Goal: Transaction & Acquisition: Purchase product/service

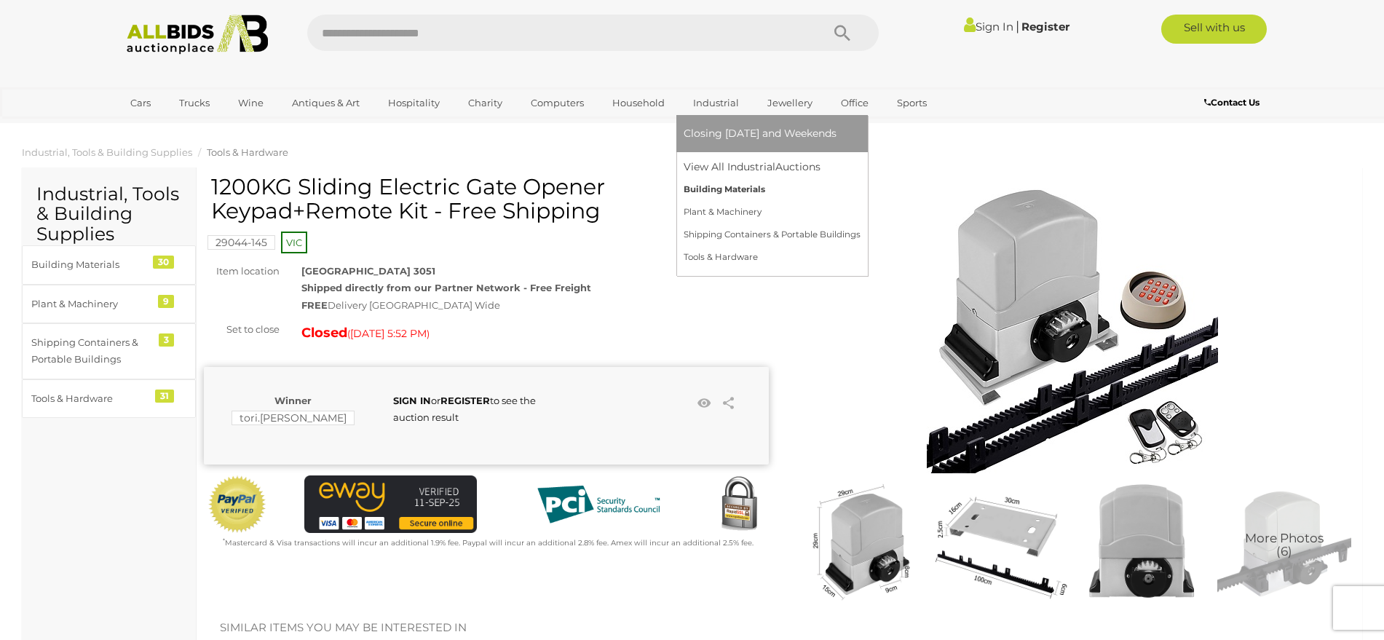
click at [731, 182] on link "Building Materials" at bounding box center [772, 189] width 177 height 23
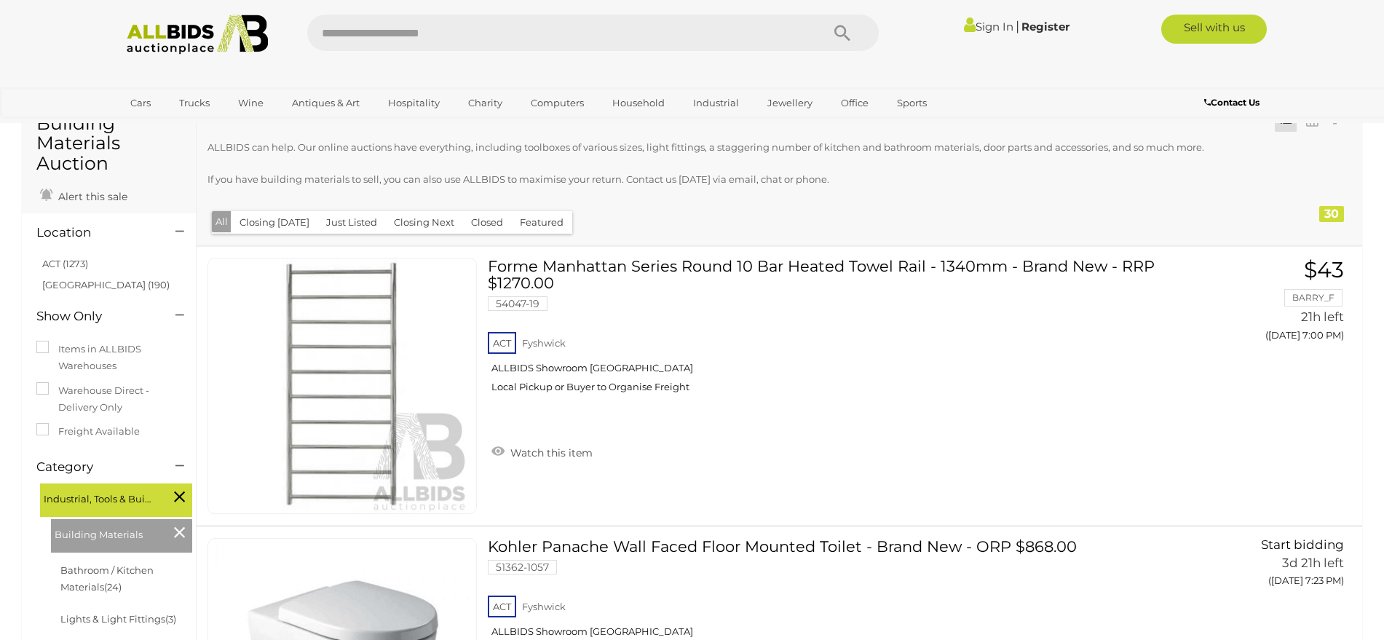
scroll to position [36, 0]
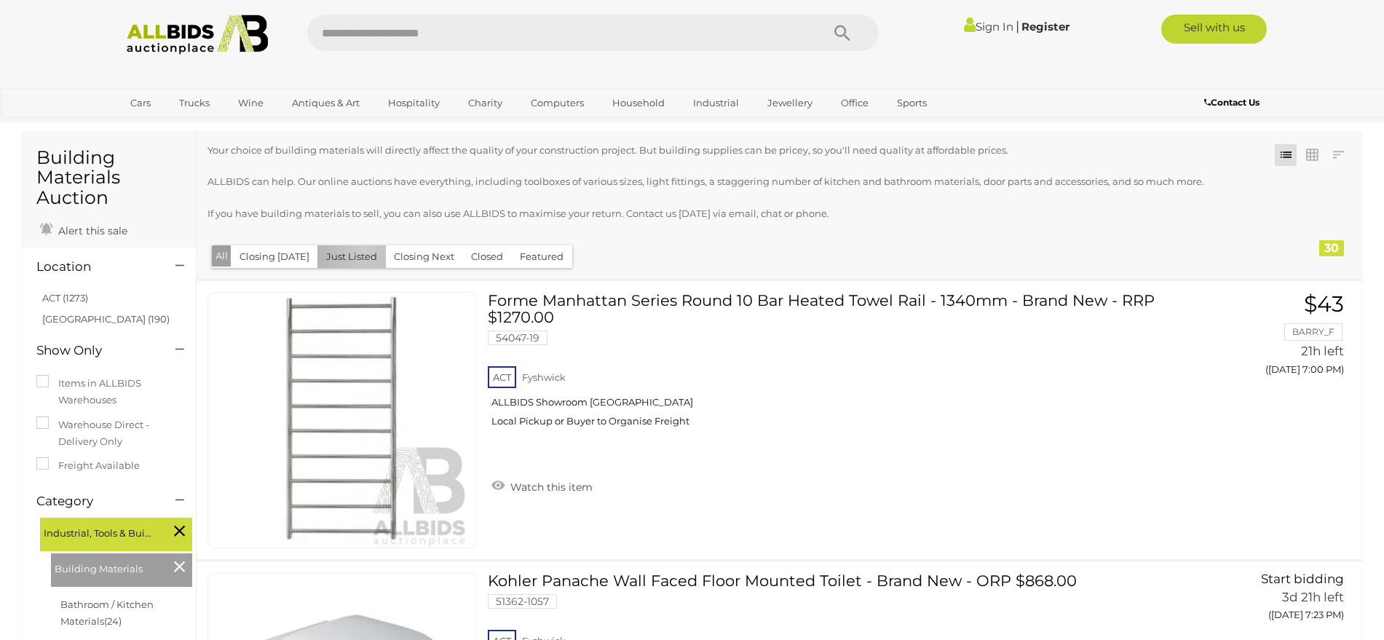
click at [361, 250] on button "Just Listed" at bounding box center [351, 256] width 68 height 23
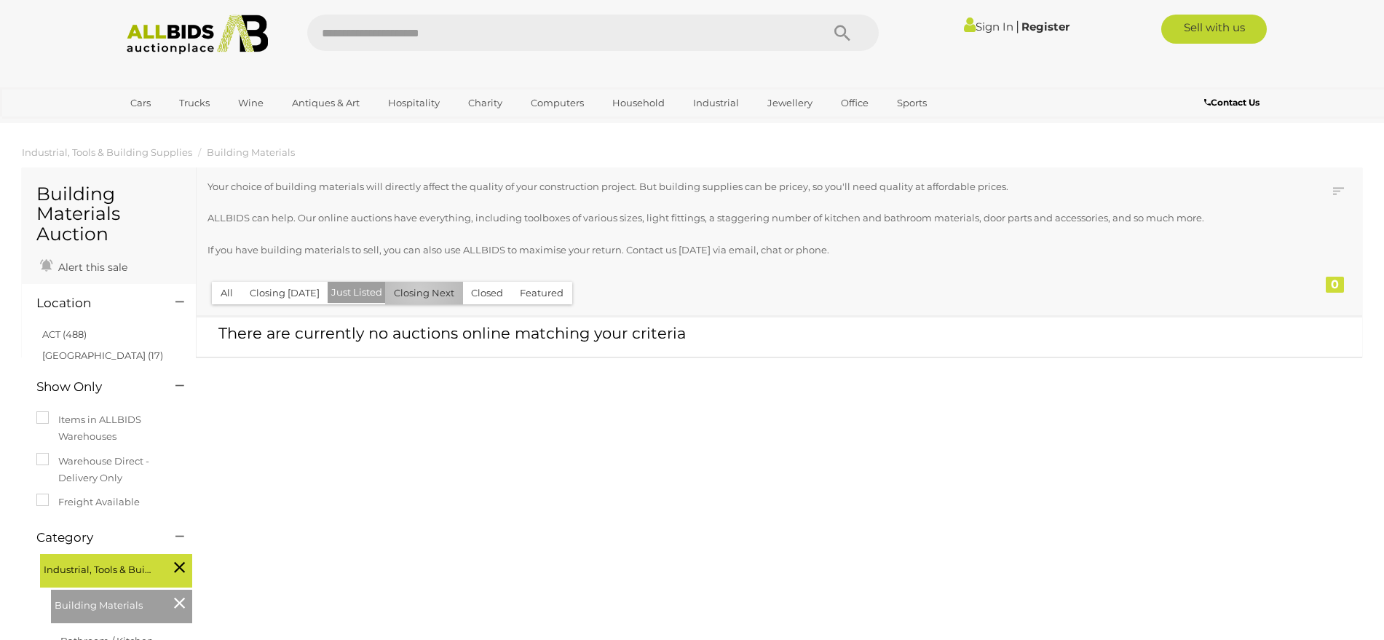
click at [414, 289] on button "Closing Next" at bounding box center [424, 293] width 78 height 23
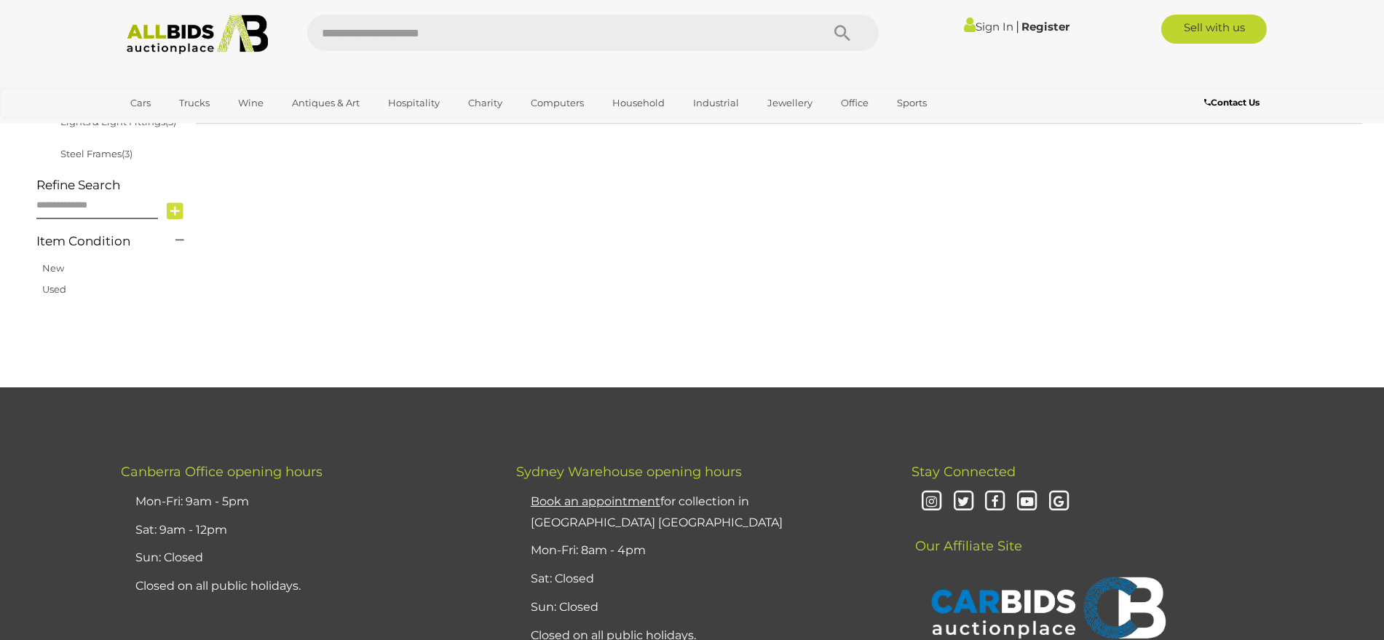
scroll to position [273, 0]
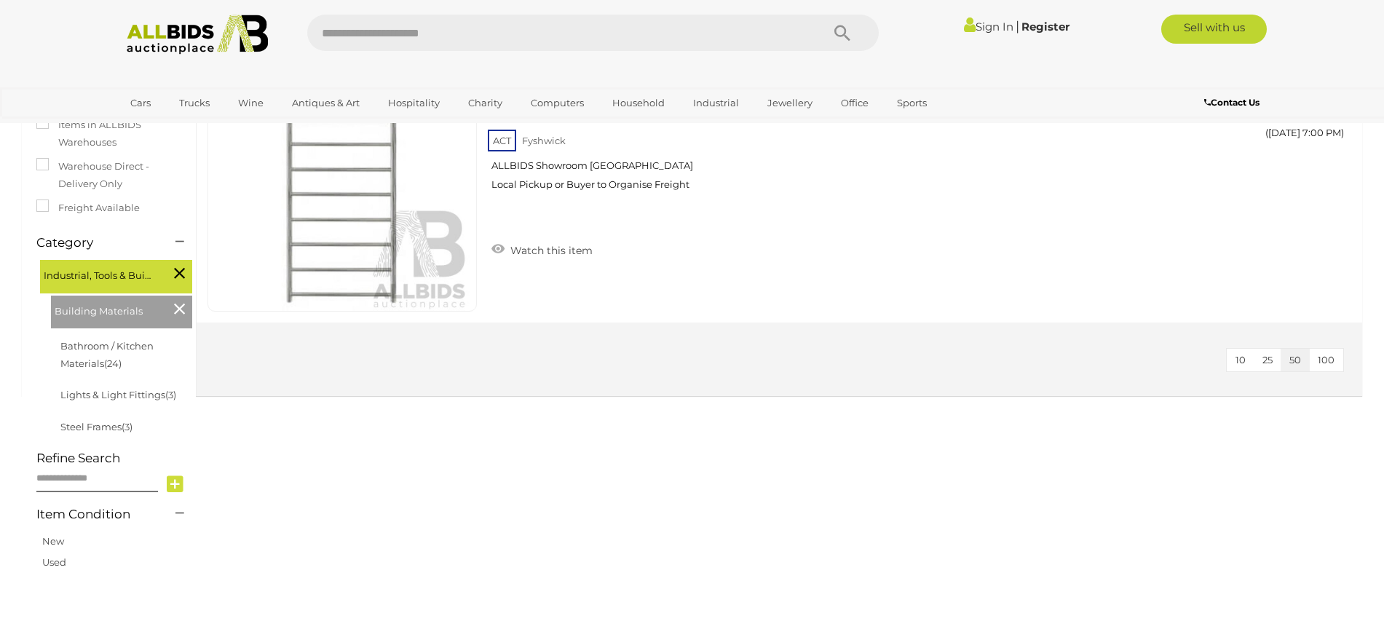
click at [170, 27] on img at bounding box center [198, 35] width 158 height 40
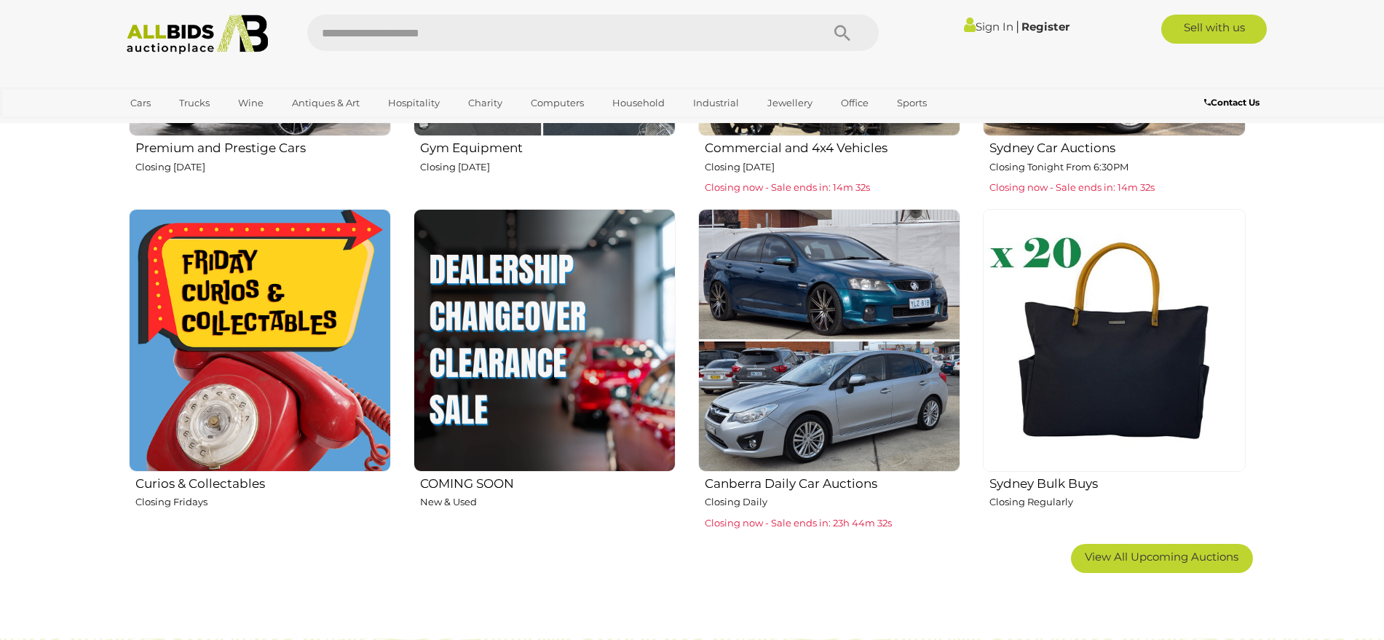
scroll to position [819, 0]
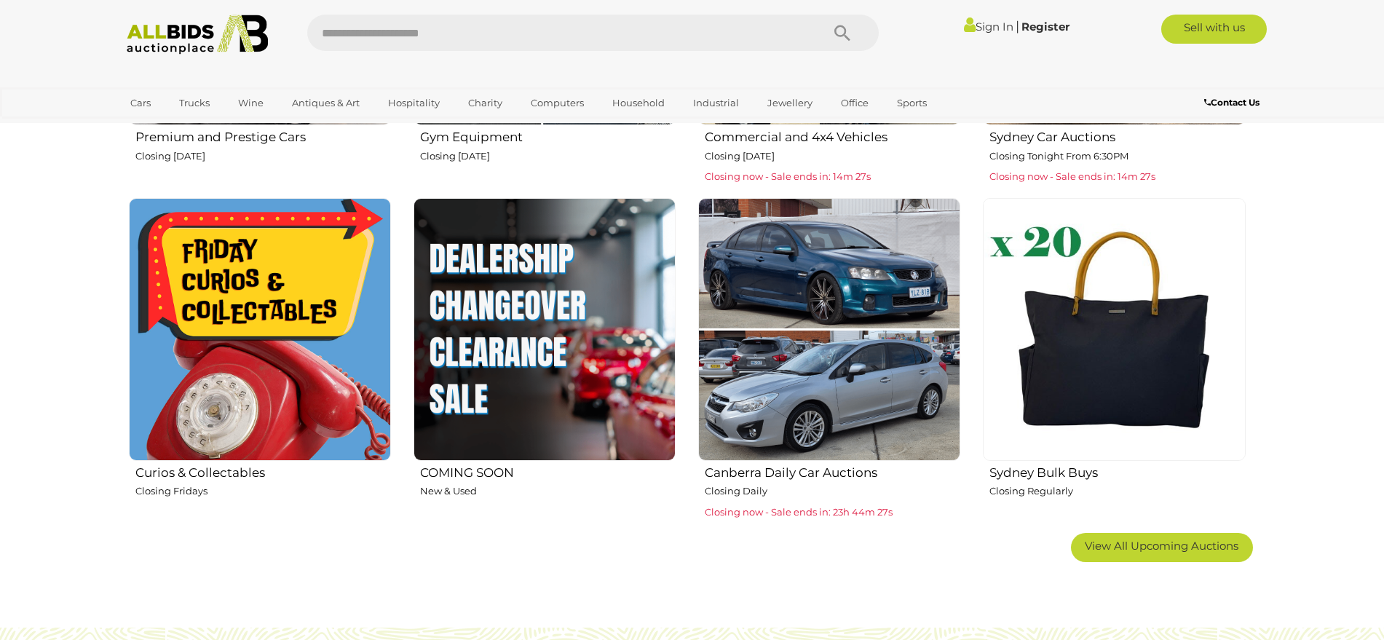
click at [556, 275] on img at bounding box center [545, 329] width 262 height 262
click at [481, 476] on h2 "COMING SOON" at bounding box center [548, 470] width 256 height 17
